Goal: Navigation & Orientation: Find specific page/section

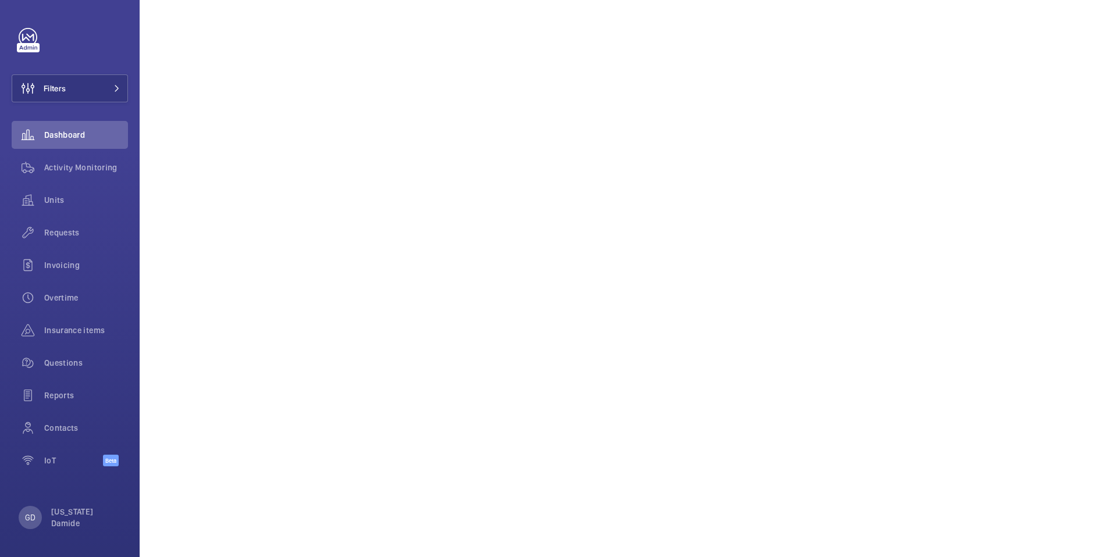
scroll to position [891, 0]
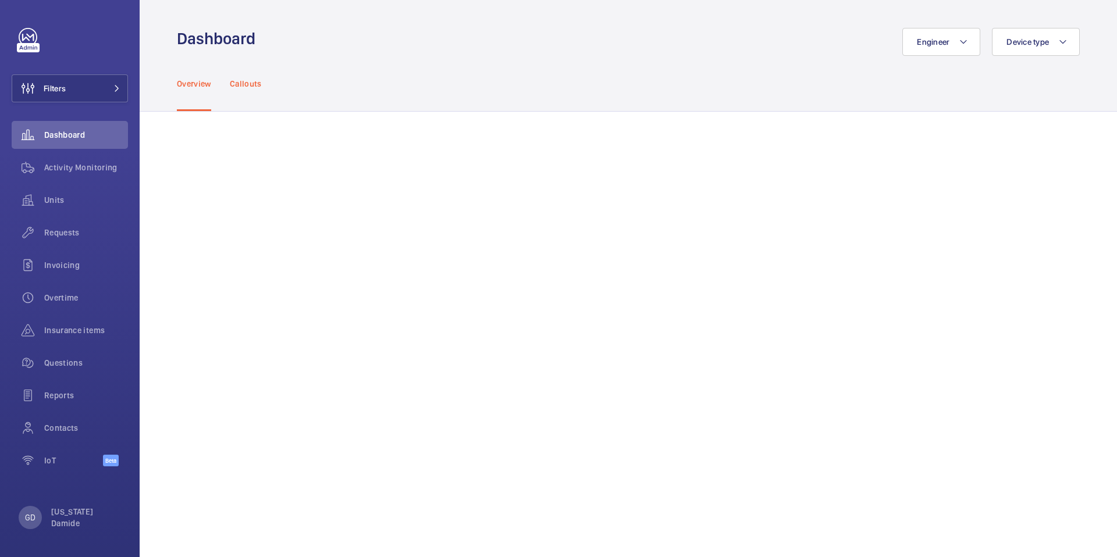
click at [240, 83] on p "Callouts" at bounding box center [246, 84] width 32 height 12
click at [34, 521] on p "GD" at bounding box center [30, 518] width 10 height 12
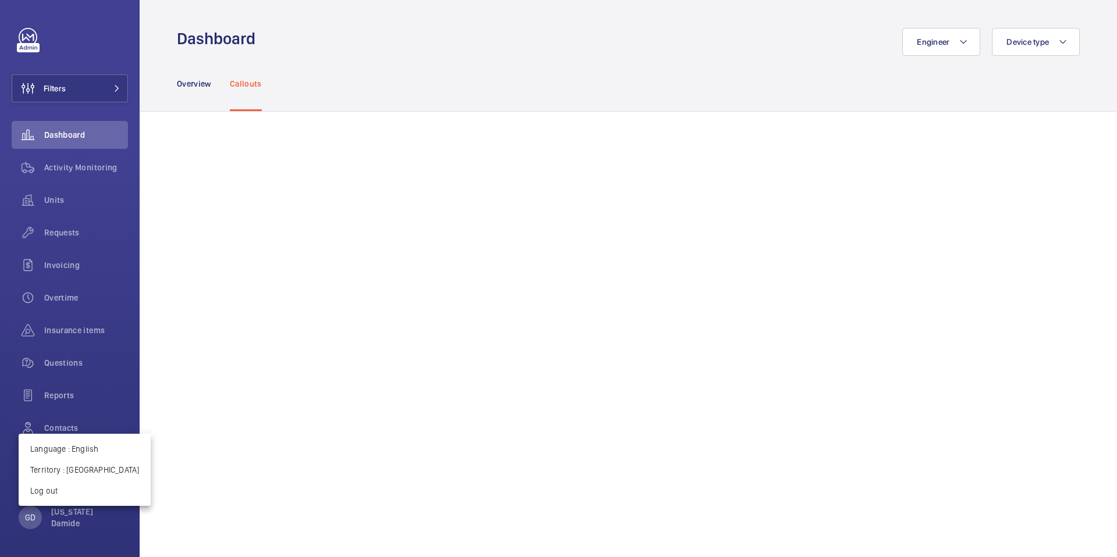
click at [43, 522] on div at bounding box center [558, 278] width 1117 height 557
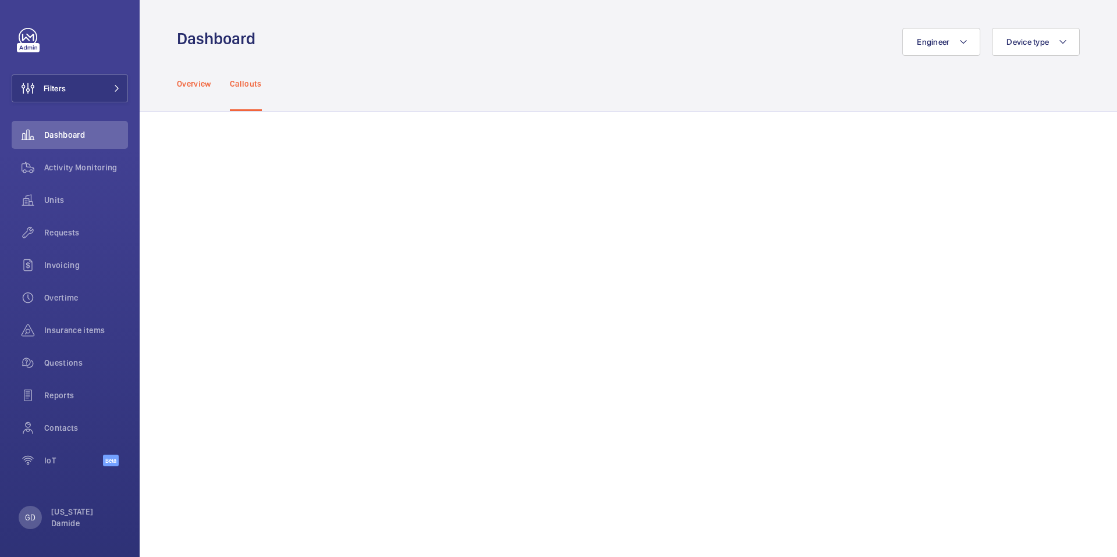
click at [190, 79] on p "Overview" at bounding box center [194, 84] width 34 height 12
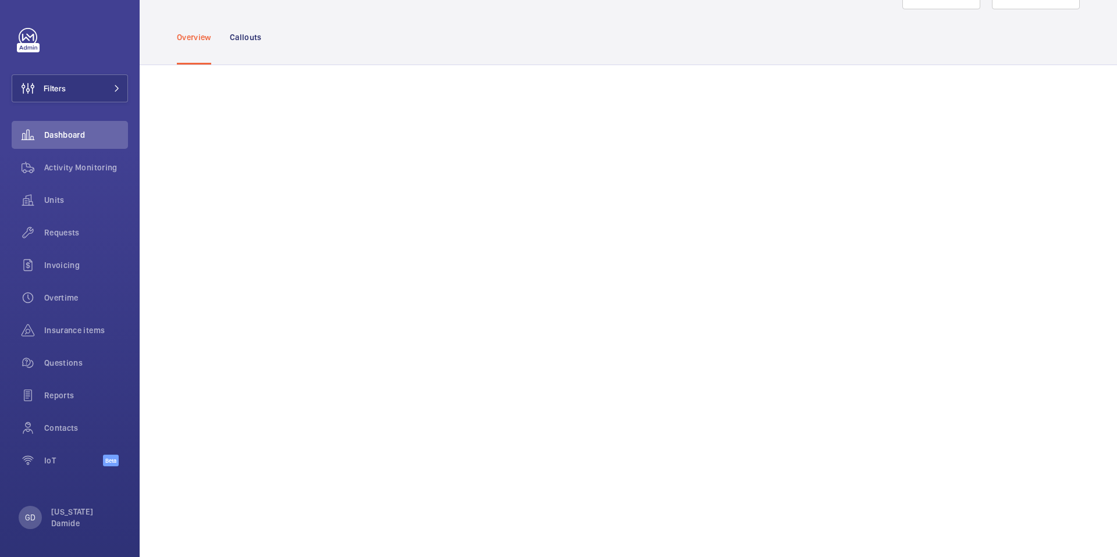
scroll to position [65, 0]
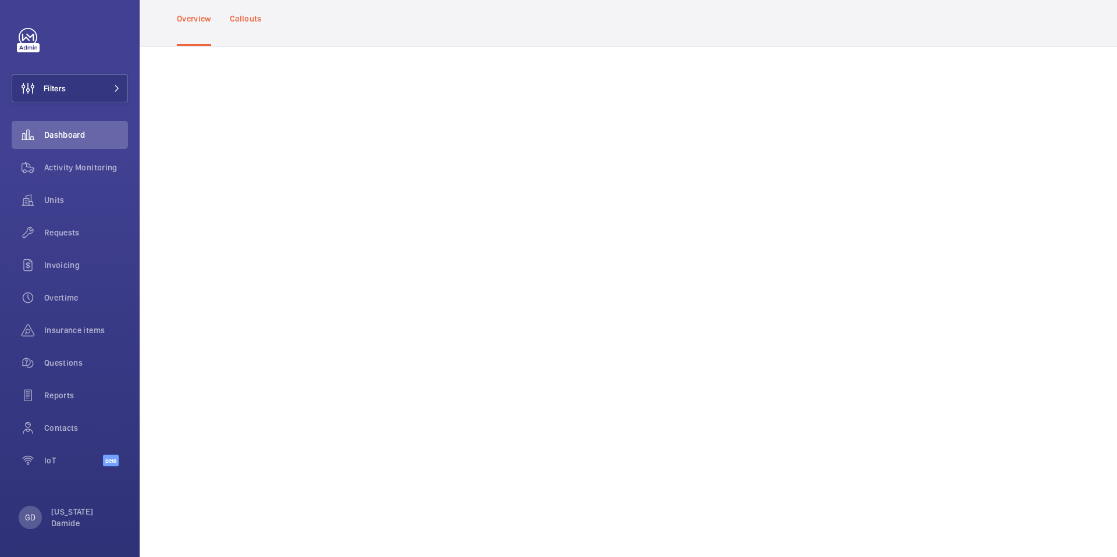
click at [241, 13] on p "Callouts" at bounding box center [246, 19] width 32 height 12
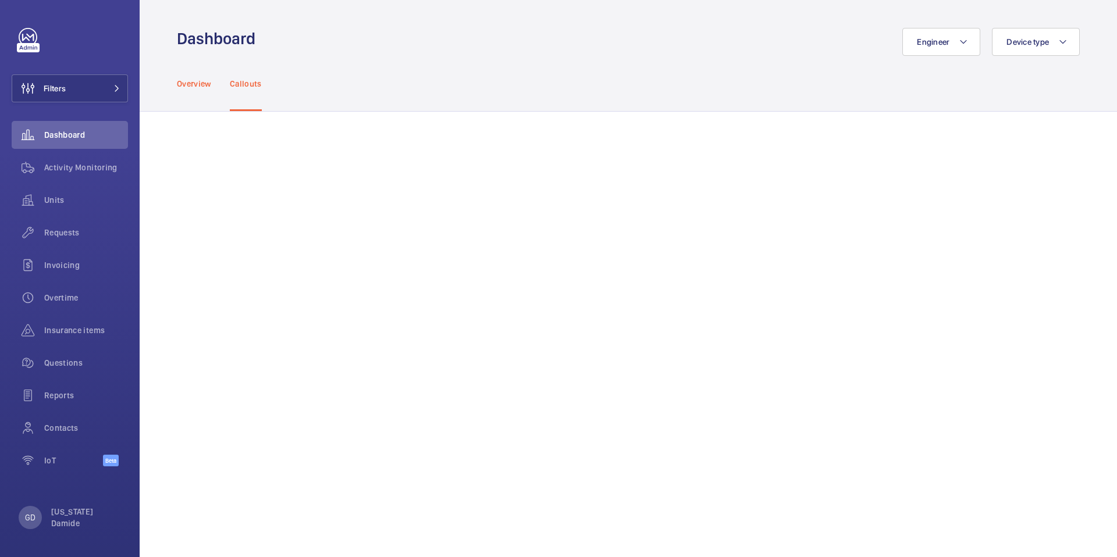
click at [204, 82] on p "Overview" at bounding box center [194, 84] width 34 height 12
click at [242, 84] on p "Callouts" at bounding box center [246, 84] width 32 height 12
click at [192, 84] on p "Overview" at bounding box center [194, 84] width 34 height 12
click at [258, 84] on p "Callouts" at bounding box center [246, 84] width 32 height 12
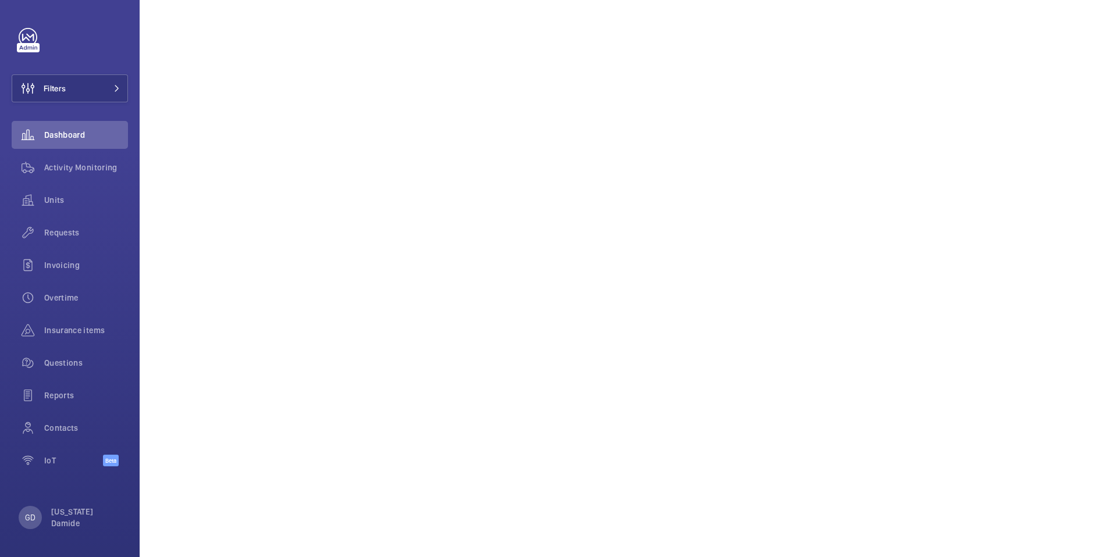
scroll to position [907, 0]
